Goal: Information Seeking & Learning: Learn about a topic

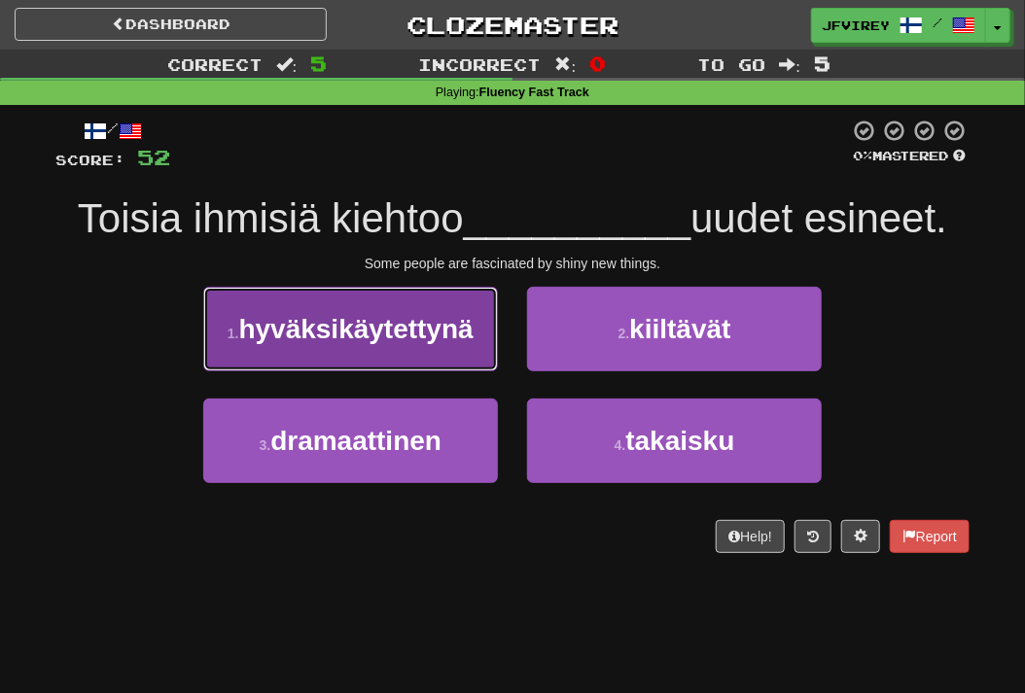
click at [418, 311] on button "1 . hyväksikäytettynä" at bounding box center [350, 329] width 295 height 85
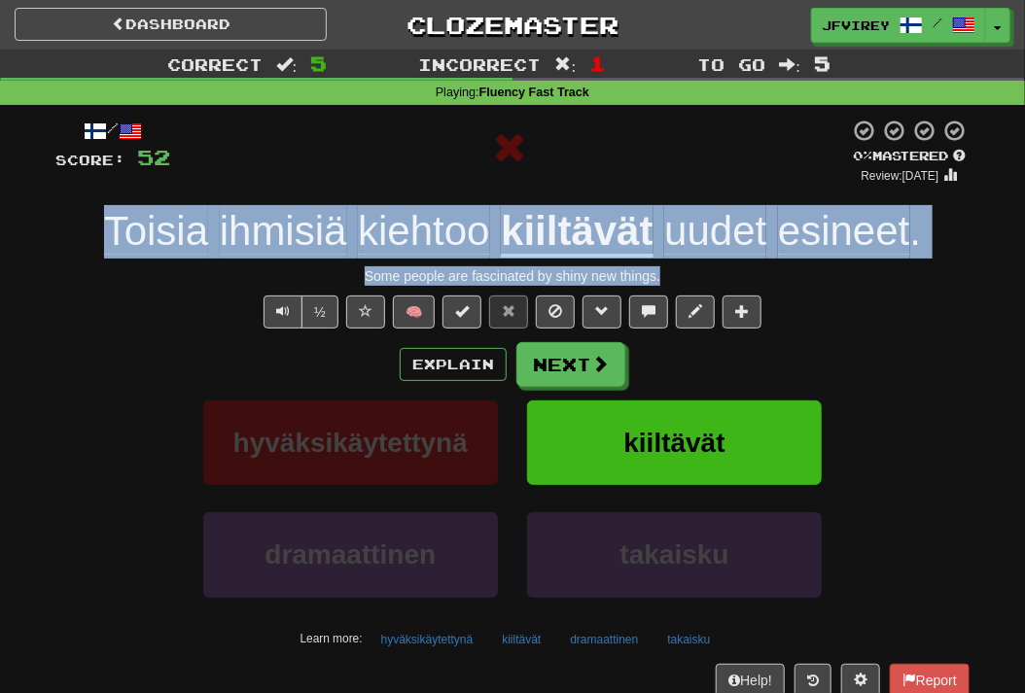
drag, startPoint x: 704, startPoint y: 267, endPoint x: 112, endPoint y: 226, distance: 593.6
click at [112, 226] on div "/ Score: 52 0 % Mastered Review: [DATE] Toisia ihmisiä kiehtoo kiiltävät uudet …" at bounding box center [512, 424] width 914 height 610
copy div "Toisia ihmisiä kiehtoo kiiltävät uudet esineet . Some people are fascinated by …"
click at [162, 233] on span "Toisia" at bounding box center [156, 231] width 104 height 47
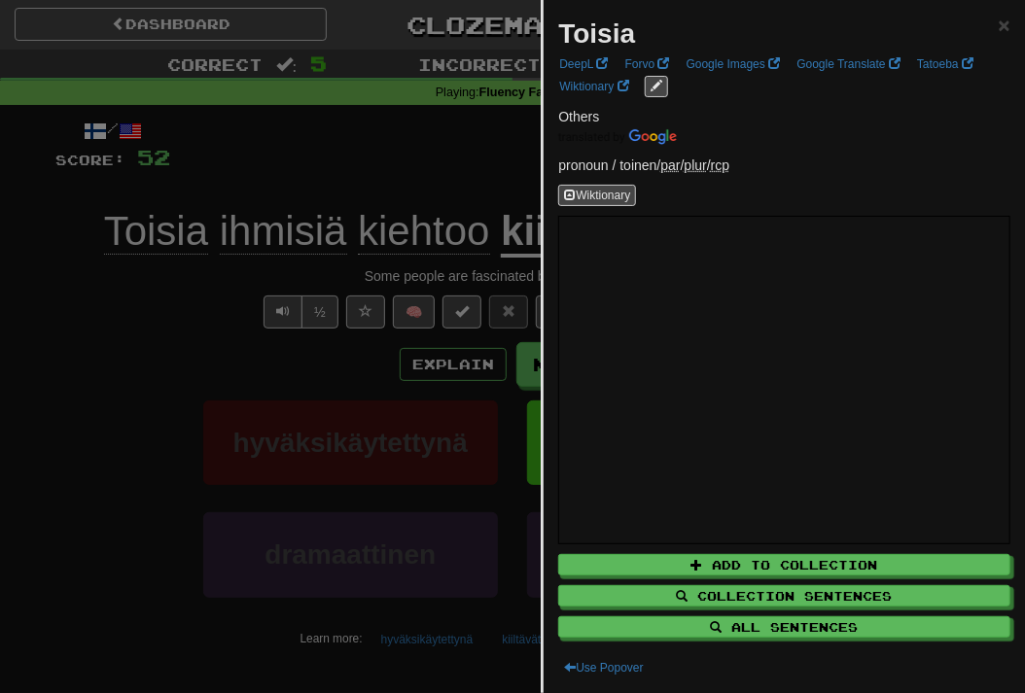
click at [274, 267] on div at bounding box center [512, 346] width 1025 height 693
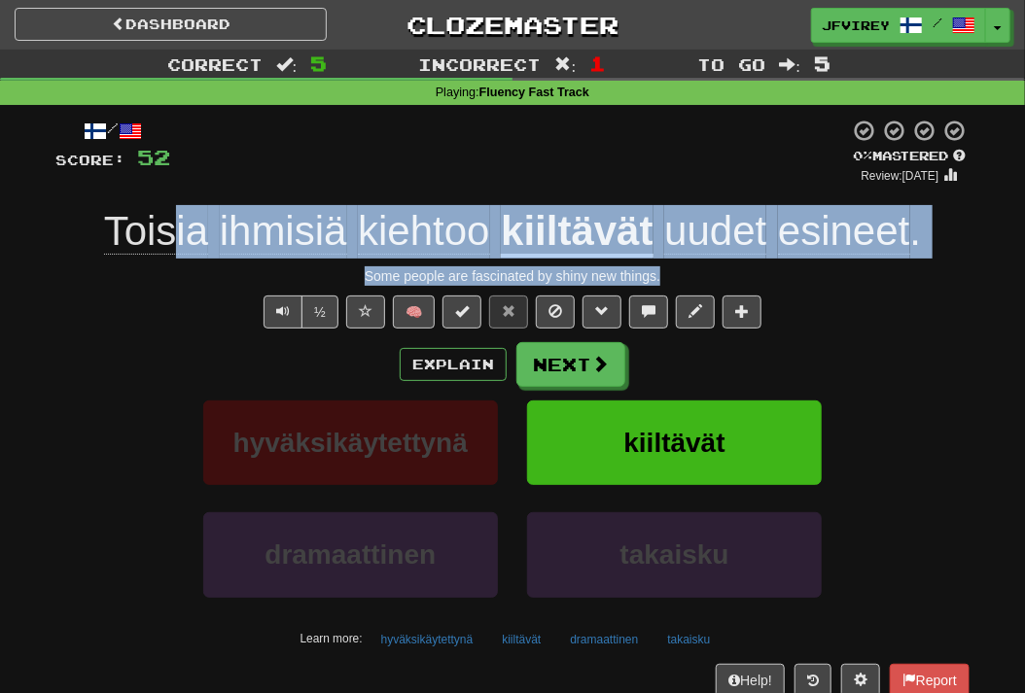
drag, startPoint x: 563, startPoint y: 275, endPoint x: 396, endPoint y: 280, distance: 167.3
click at [179, 244] on div "/ Score: 52 0 % Mastered Review: [DATE] Toisia ihmisiä kiehtoo kiiltävät uudet …" at bounding box center [512, 424] width 914 height 610
click at [597, 240] on u "kiiltävät" at bounding box center [577, 233] width 152 height 50
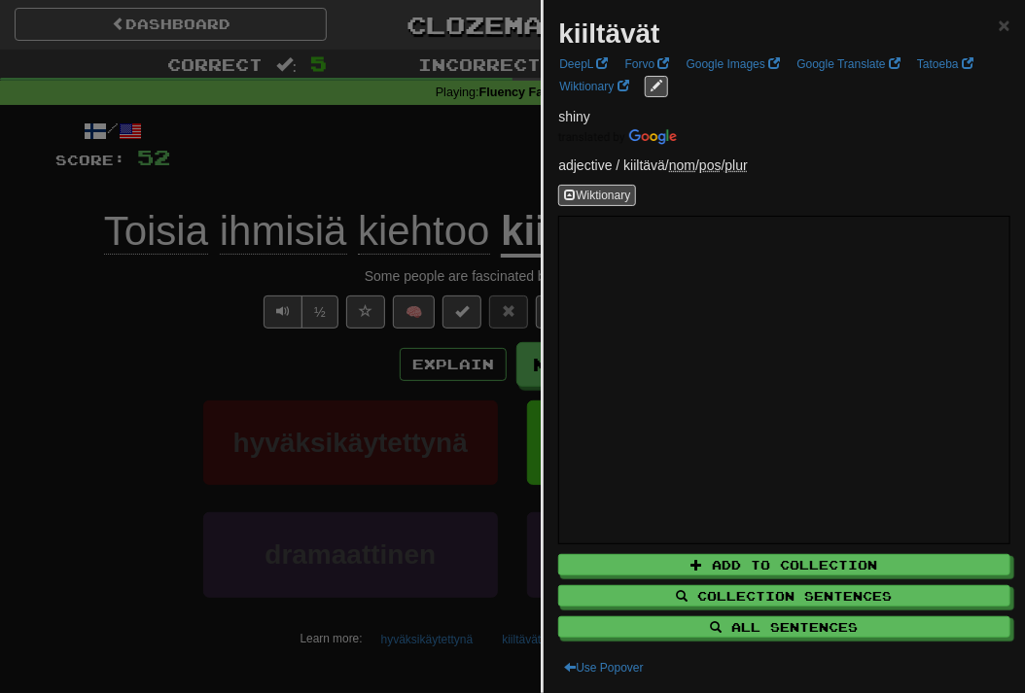
click at [151, 371] on div at bounding box center [512, 346] width 1025 height 693
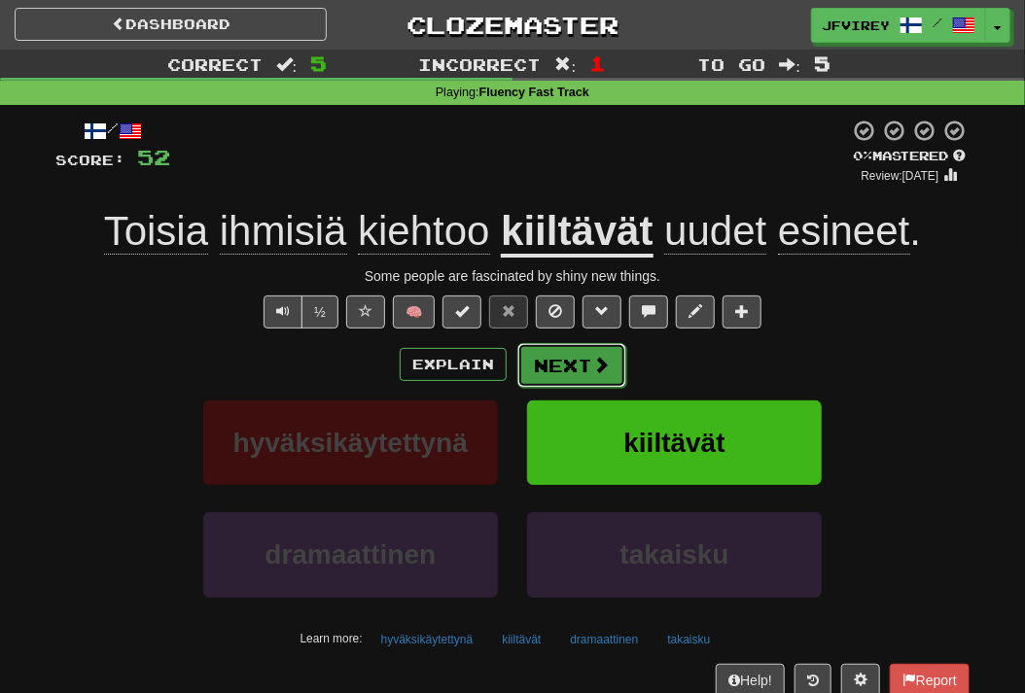
click at [537, 373] on button "Next" at bounding box center [571, 365] width 109 height 45
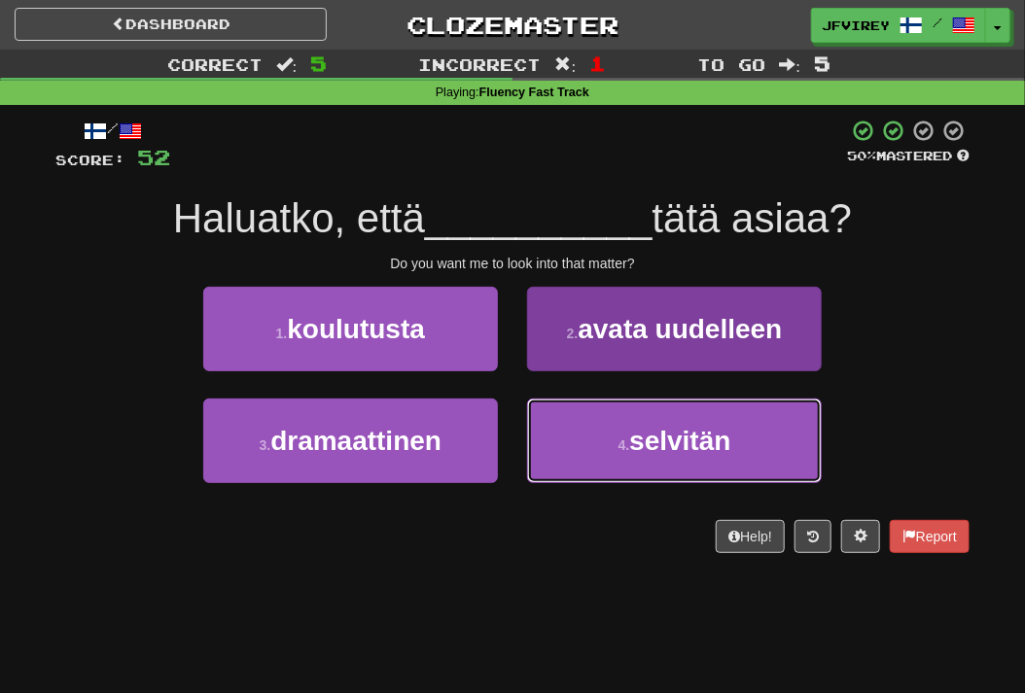
click at [658, 439] on span "selvitän" at bounding box center [679, 441] width 101 height 30
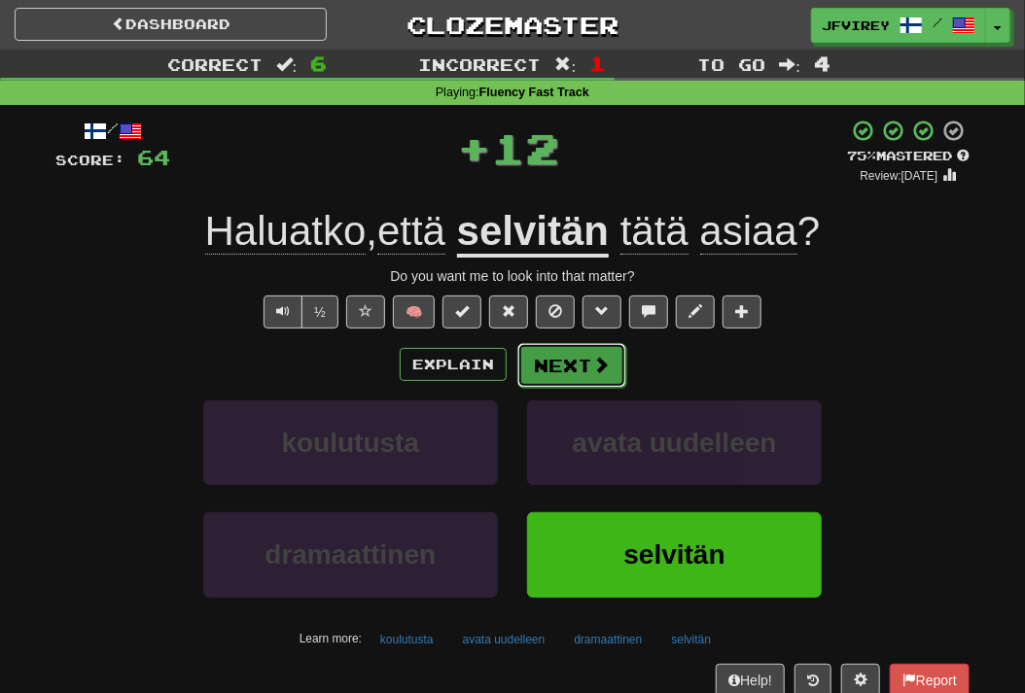
click at [570, 368] on button "Next" at bounding box center [571, 365] width 109 height 45
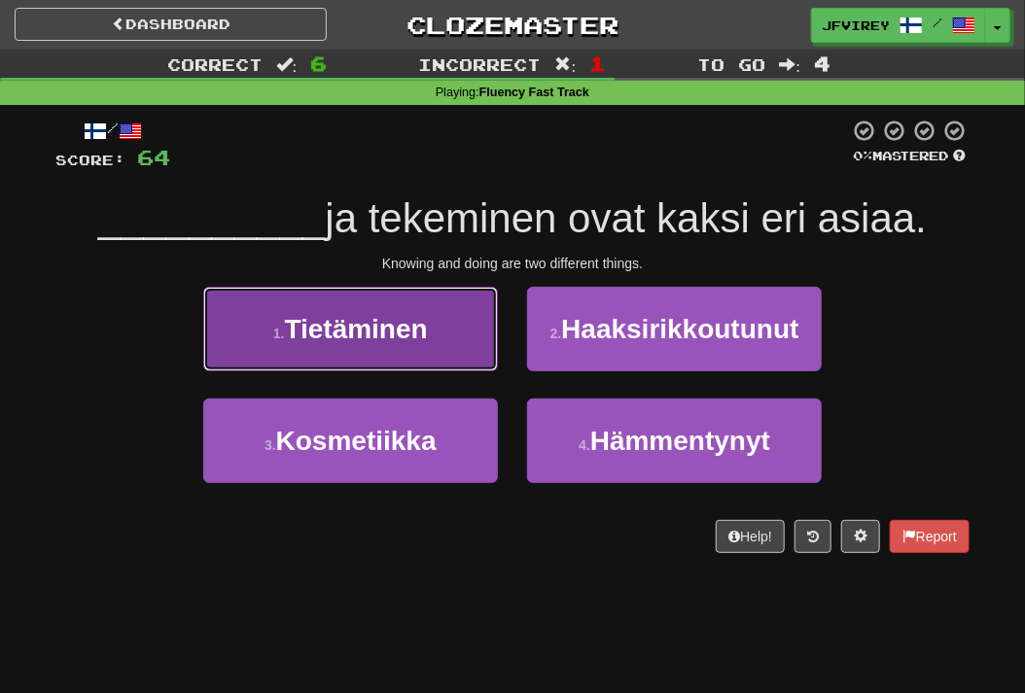
click at [417, 358] on button "1 . Tietäminen" at bounding box center [350, 329] width 295 height 85
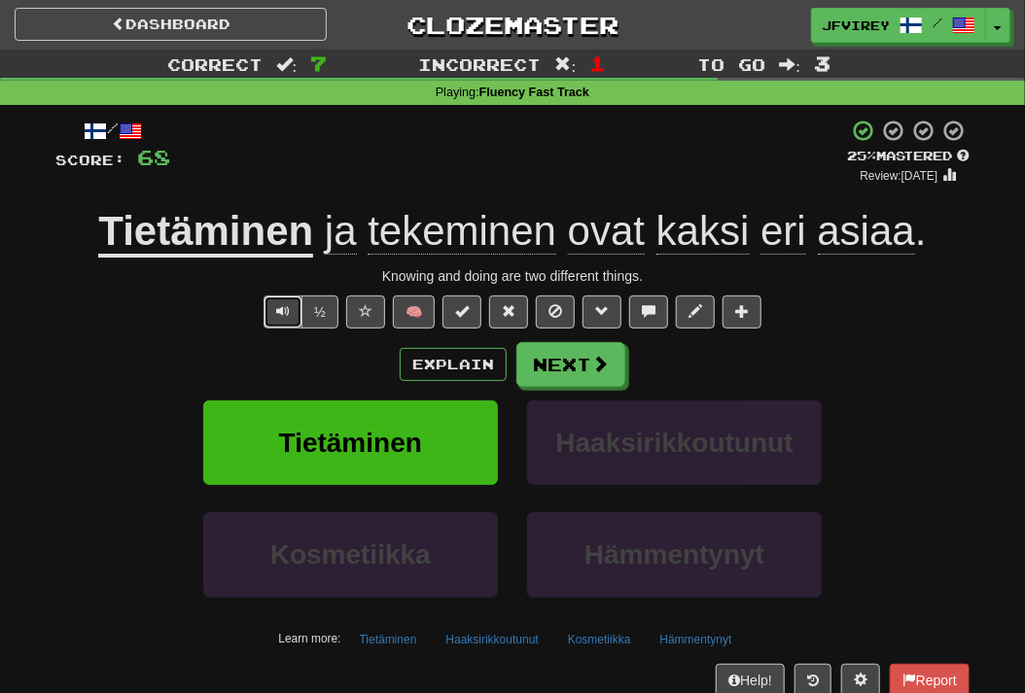
click at [290, 308] on span "Text-to-speech controls" at bounding box center [283, 311] width 14 height 14
click at [544, 371] on button "Next" at bounding box center [571, 365] width 109 height 45
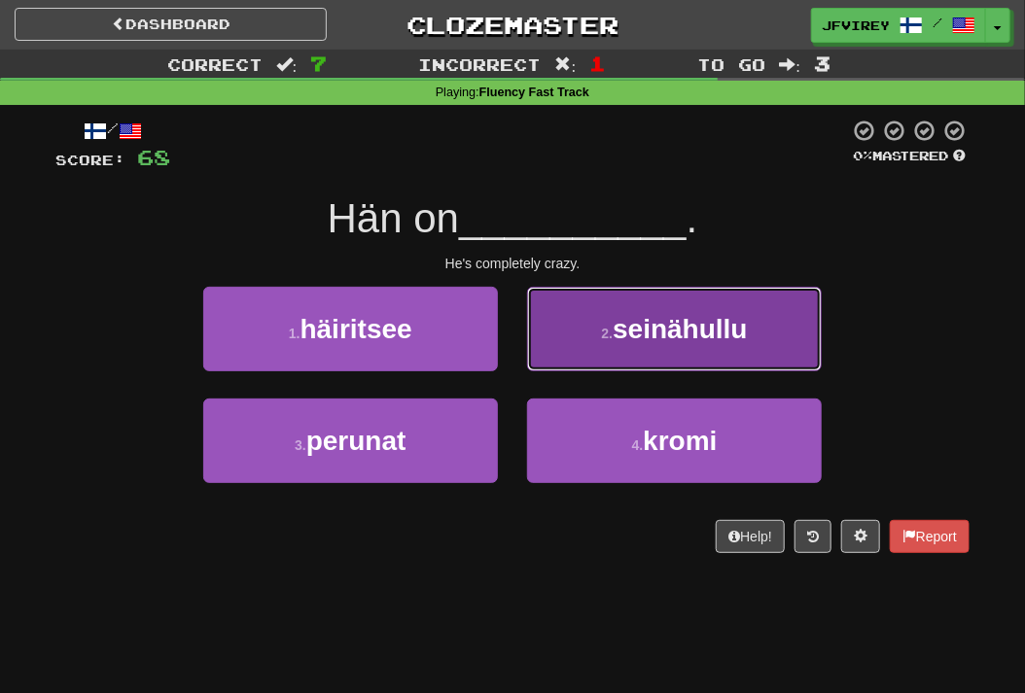
click at [683, 315] on span "seinähullu" at bounding box center [680, 329] width 134 height 30
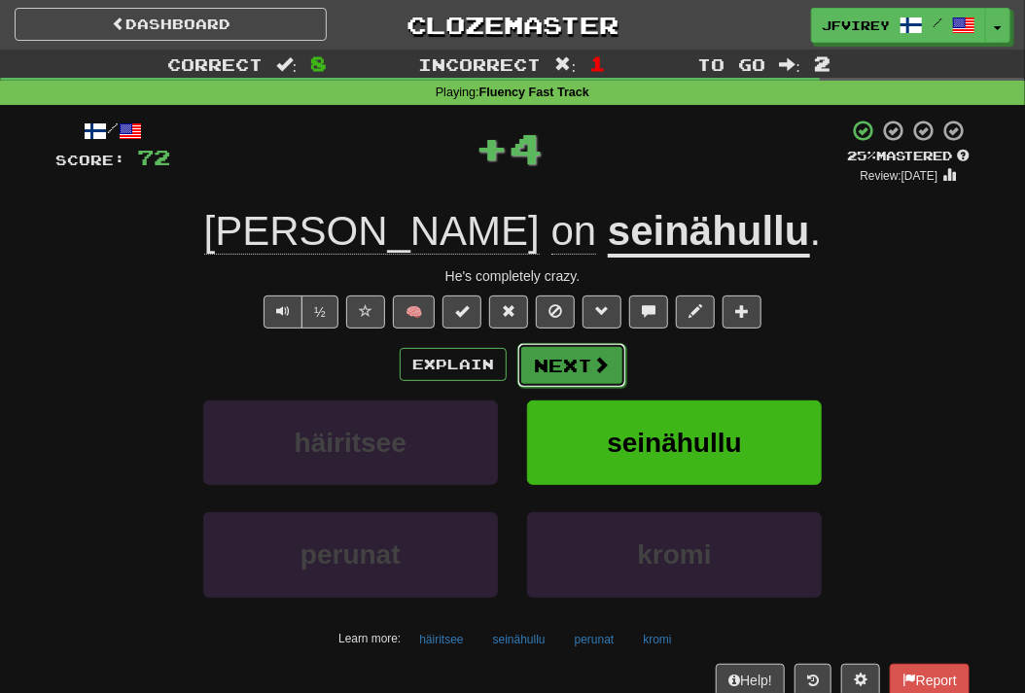
click at [570, 356] on button "Next" at bounding box center [571, 365] width 109 height 45
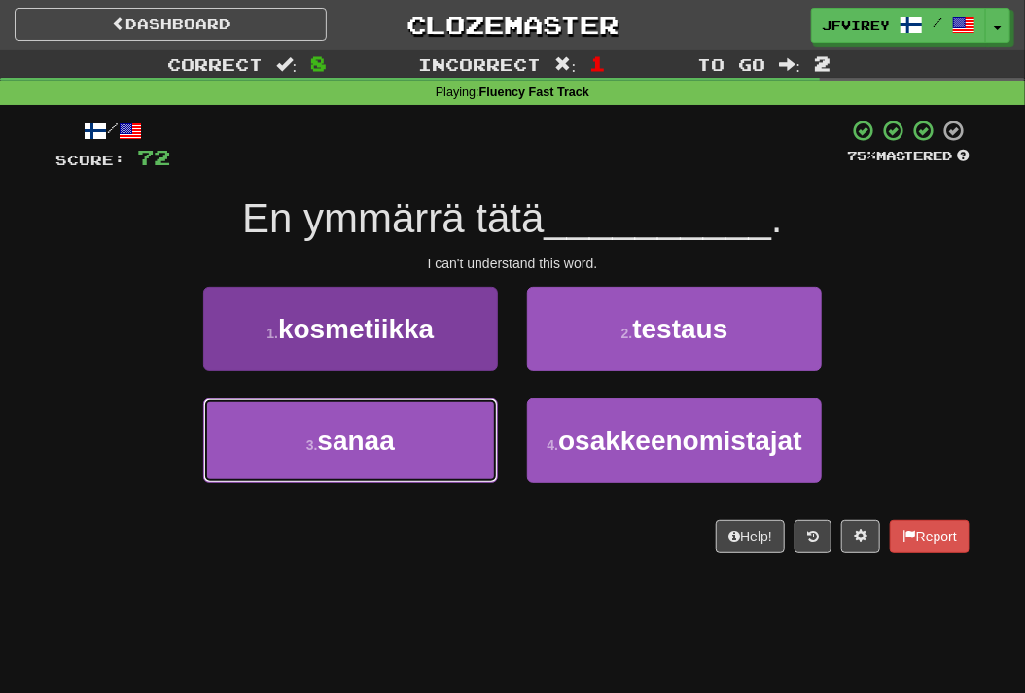
drag, startPoint x: 394, startPoint y: 439, endPoint x: 411, endPoint y: 454, distance: 22.8
click at [392, 441] on span "sanaa" at bounding box center [355, 441] width 77 height 30
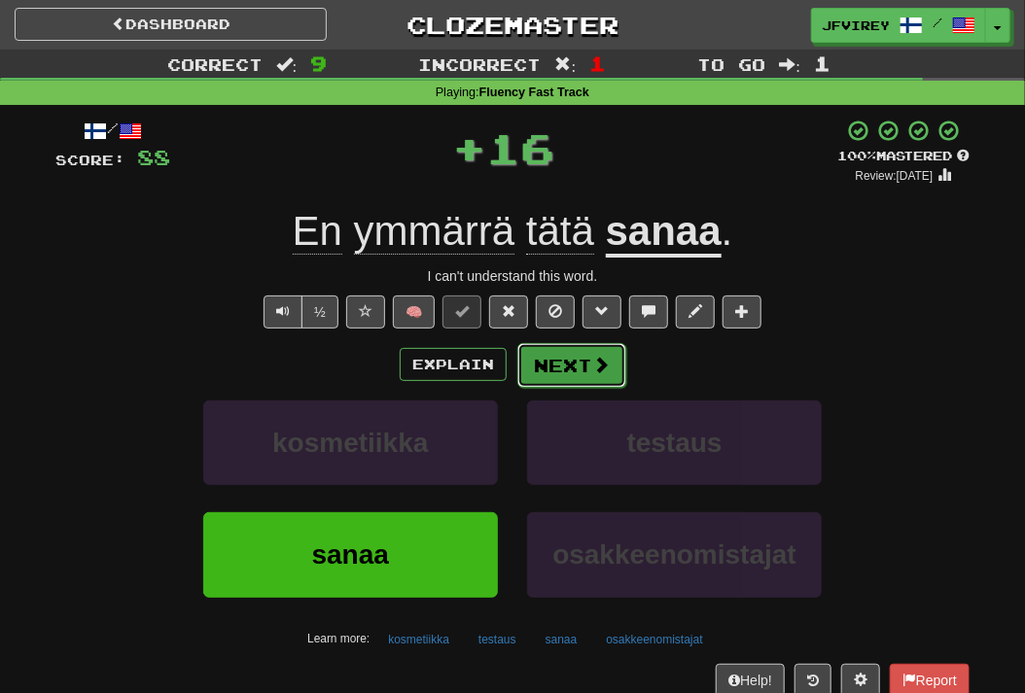
click at [561, 366] on button "Next" at bounding box center [571, 365] width 109 height 45
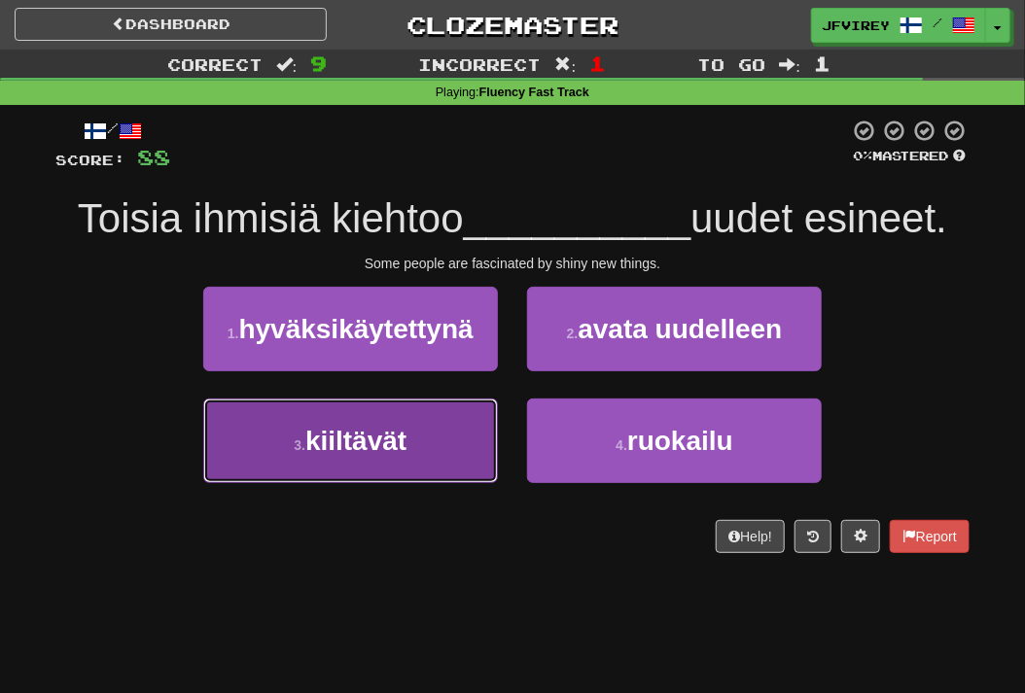
click at [360, 441] on span "kiiltävät" at bounding box center [355, 441] width 101 height 30
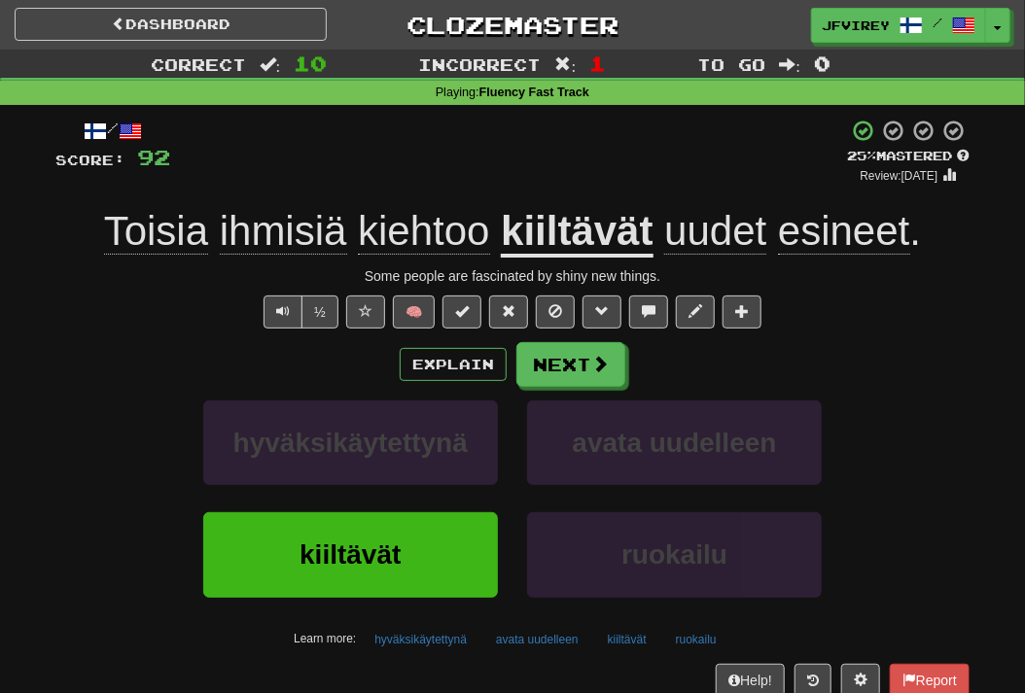
click at [816, 314] on div "½ 🧠" at bounding box center [512, 312] width 914 height 33
click at [548, 374] on button "Next" at bounding box center [571, 365] width 109 height 45
